Goal: Find specific page/section: Find specific page/section

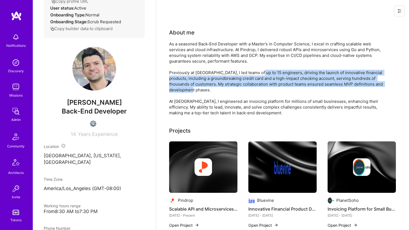
drag, startPoint x: 257, startPoint y: 72, endPoint x: 246, endPoint y: 87, distance: 19.0
click at [246, 87] on div "As a seasoned Back-End Developer with a Master’s in Computer Science, I excel i…" at bounding box center [278, 78] width 219 height 75
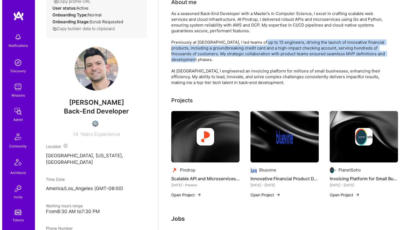
scroll to position [51, 0]
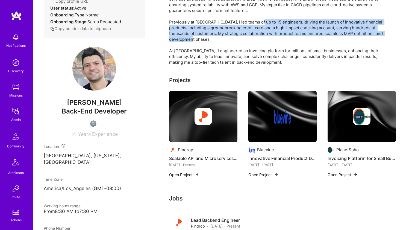
click at [223, 97] on img at bounding box center [203, 116] width 68 height 51
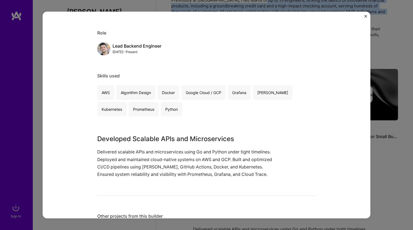
scroll to position [158, 0]
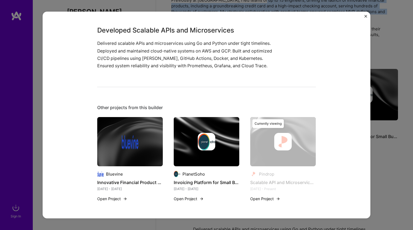
click at [185, 126] on img at bounding box center [207, 141] width 66 height 49
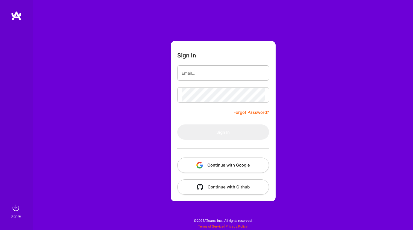
click at [212, 165] on button "Continue with Google" at bounding box center [223, 164] width 92 height 15
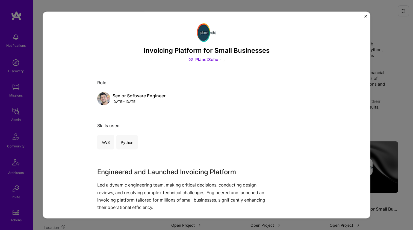
click at [366, 17] on button "Close" at bounding box center [365, 18] width 3 height 6
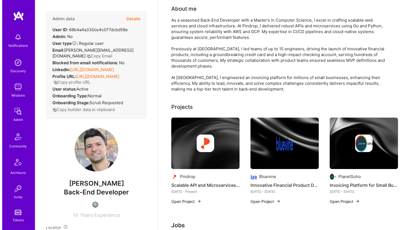
scroll to position [51, 0]
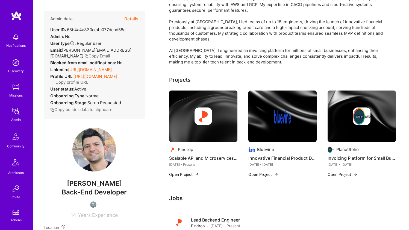
click at [210, 92] on img at bounding box center [203, 115] width 68 height 51
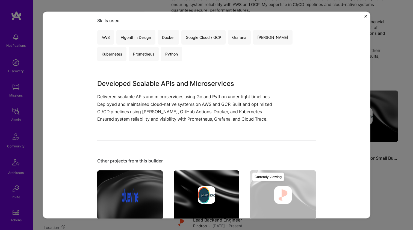
scroll to position [158, 0]
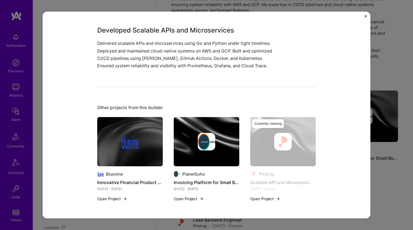
click at [211, 131] on img at bounding box center [207, 141] width 66 height 49
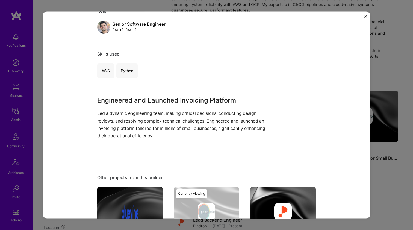
scroll to position [142, 0]
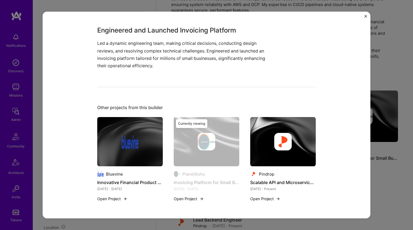
click at [139, 135] on div at bounding box center [130, 141] width 66 height 17
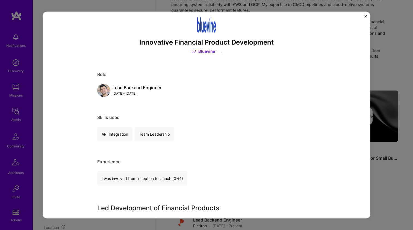
scroll to position [63, 0]
